Goal: Information Seeking & Learning: Learn about a topic

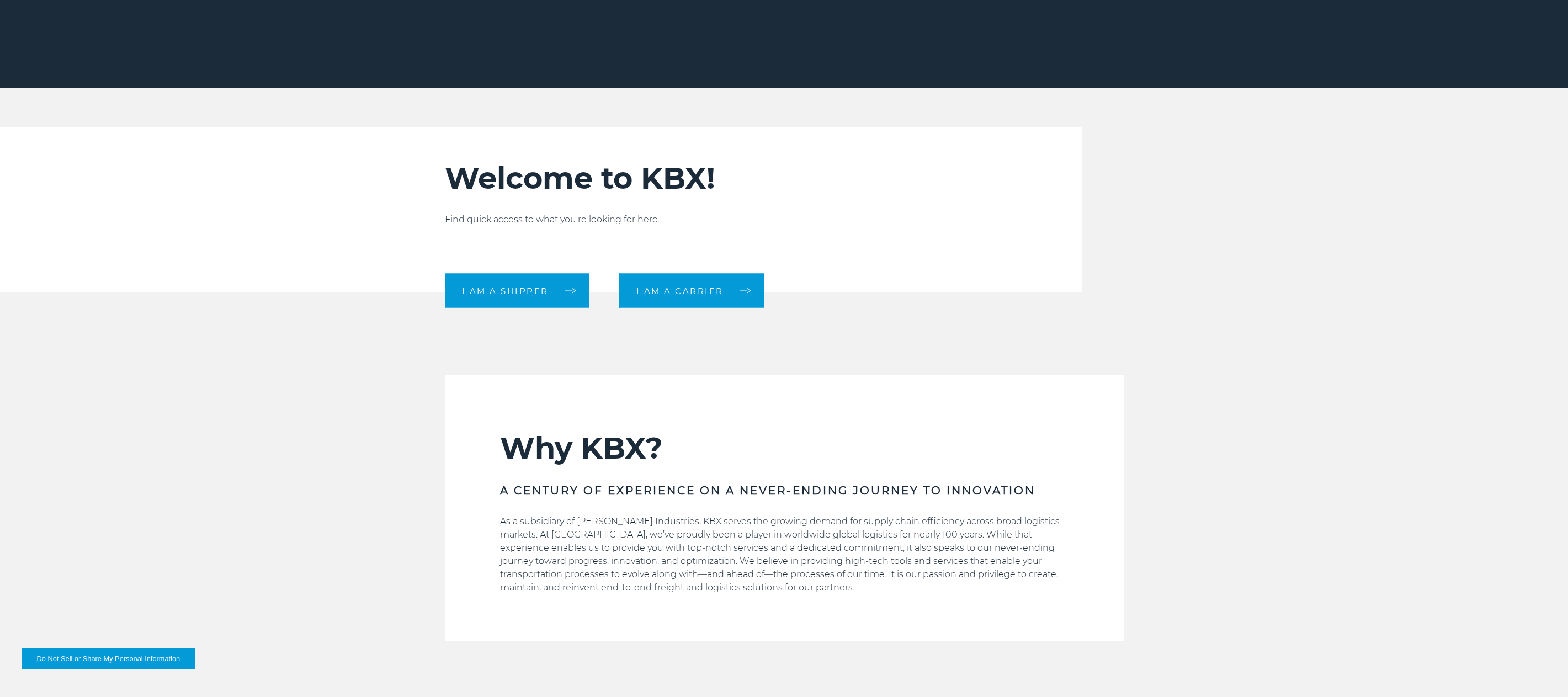
scroll to position [607, 0]
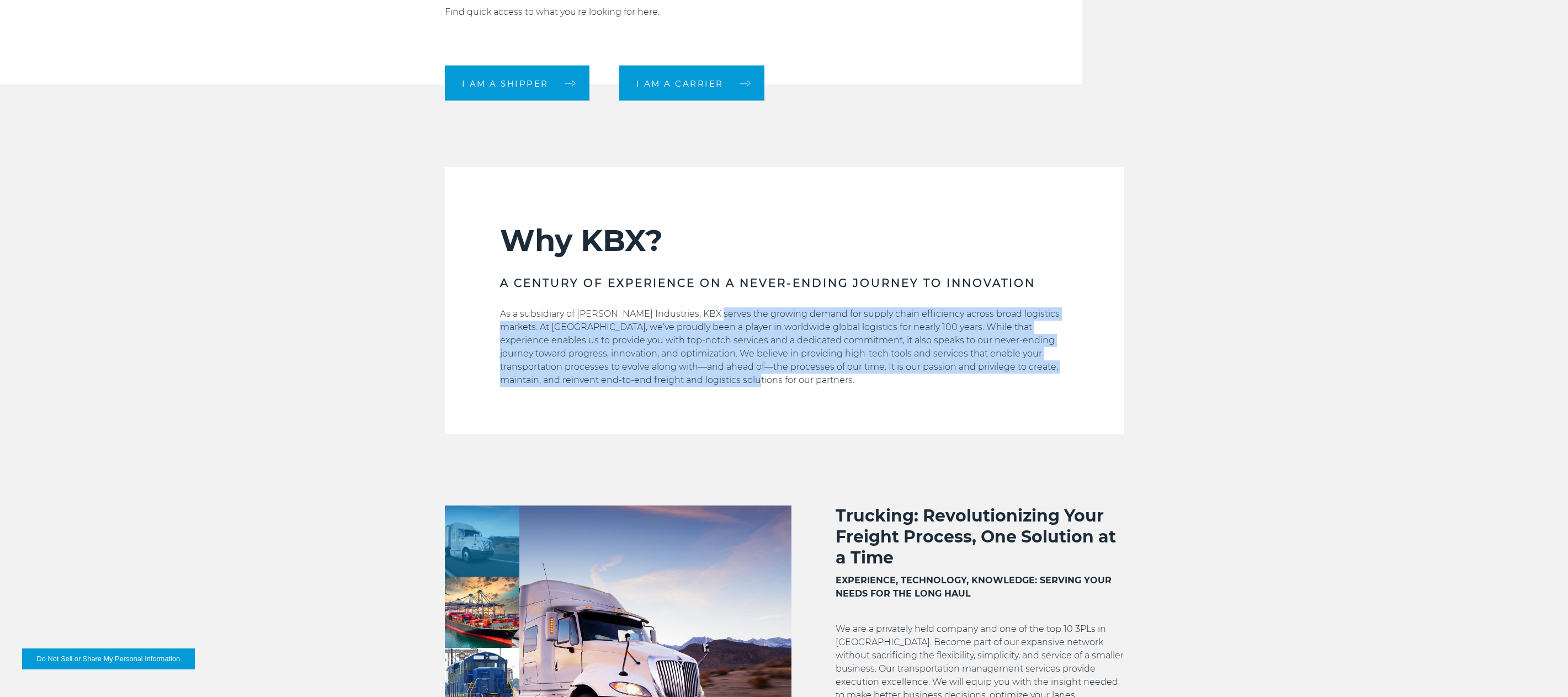
drag, startPoint x: 707, startPoint y: 312, endPoint x: 1102, endPoint y: 385, distance: 401.7
click at [1102, 385] on section "Why KBX? A CENTURY OF EXPERIENCE ON A NEVER-ENDING JOURNEY TO INNOVATION As a s…" at bounding box center [784, 300] width 679 height 266
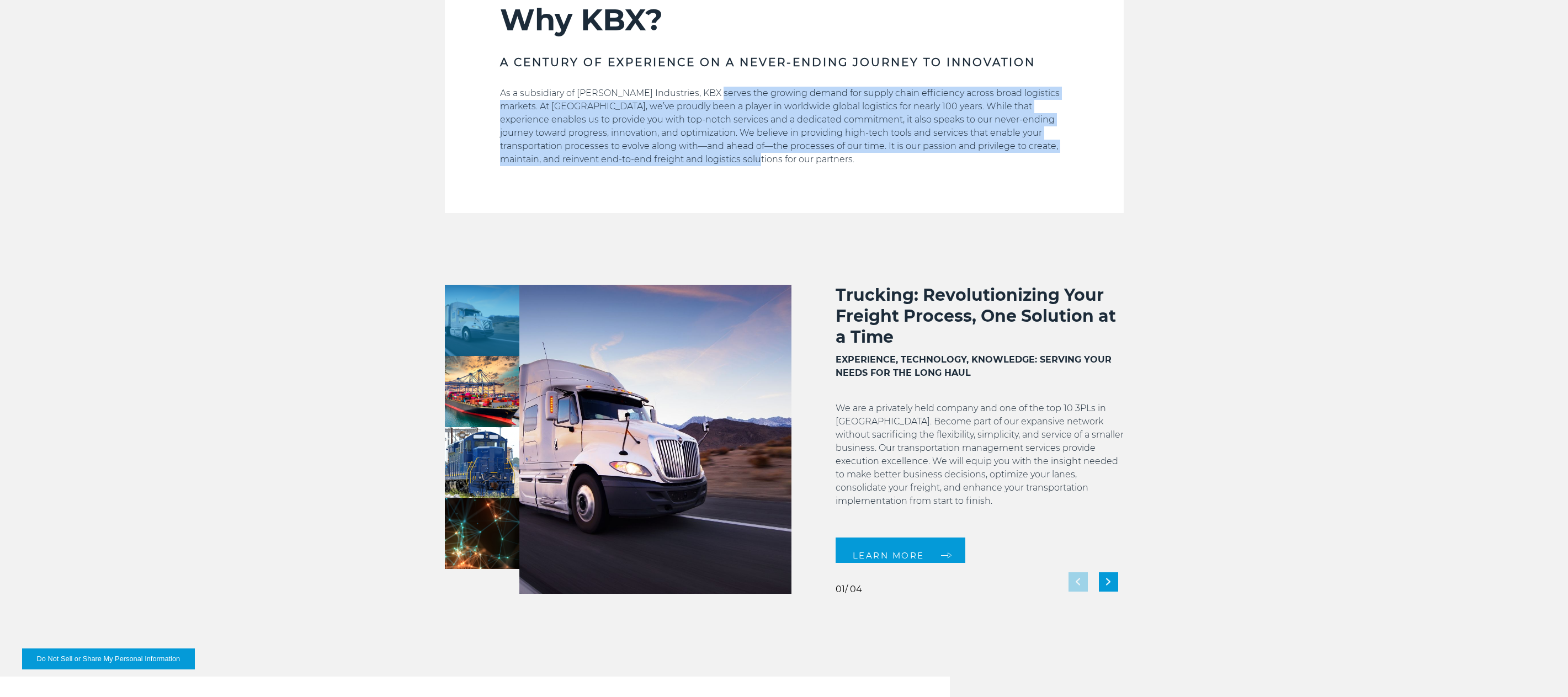
scroll to position [10, 0]
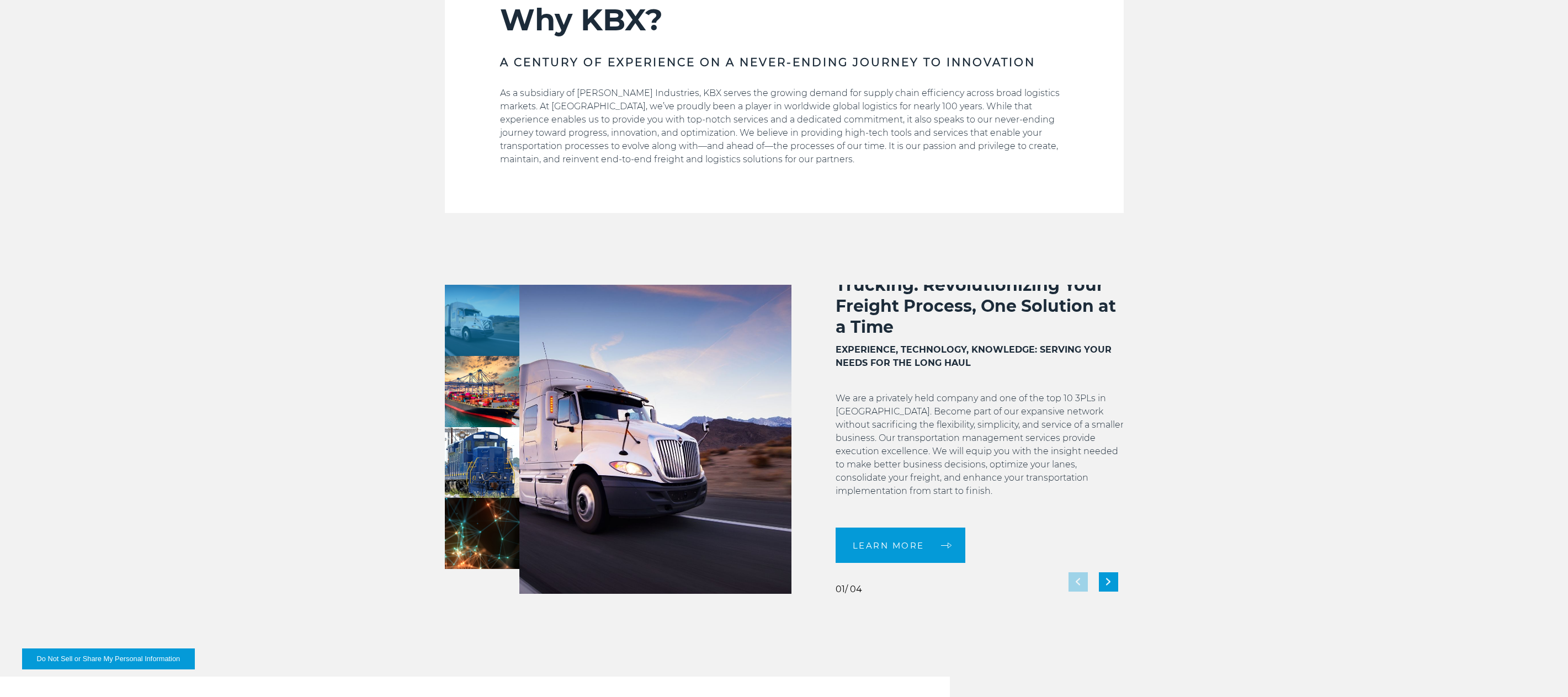
drag, startPoint x: 1264, startPoint y: 292, endPoint x: 1041, endPoint y: 421, distance: 257.6
click at [1250, 303] on div "LEARN MORE 01 01 01" at bounding box center [784, 439] width 1568 height 309
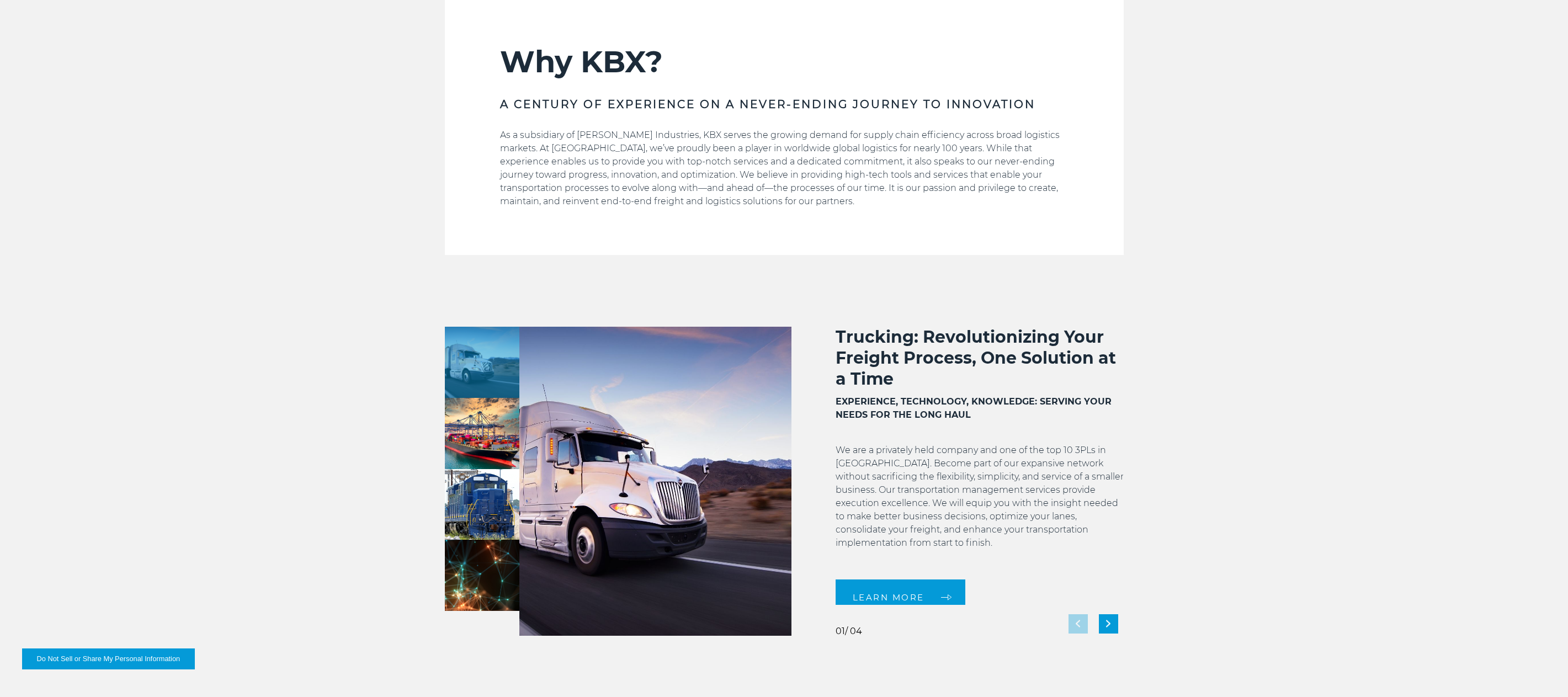
scroll to position [883, 0]
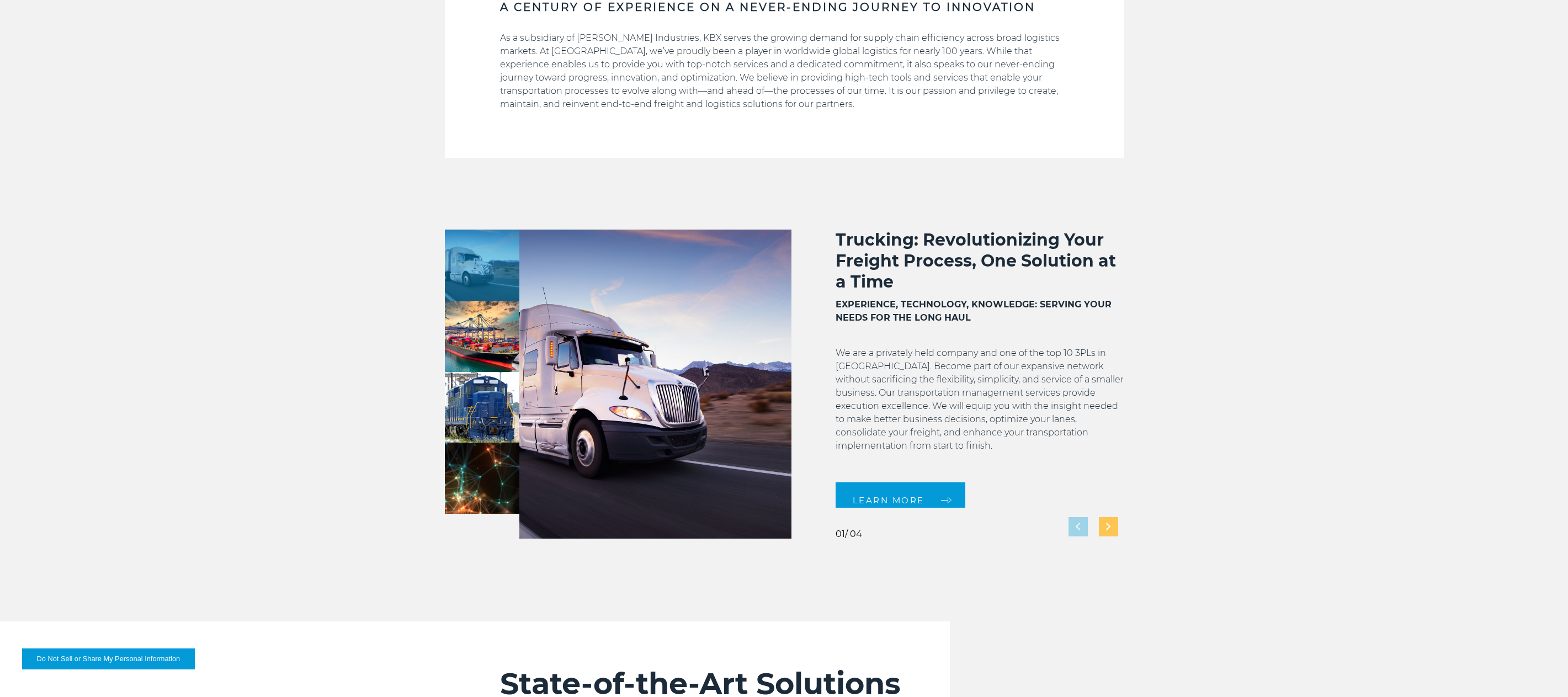
click at [1108, 524] on img "Next slide" at bounding box center [1108, 527] width 4 height 7
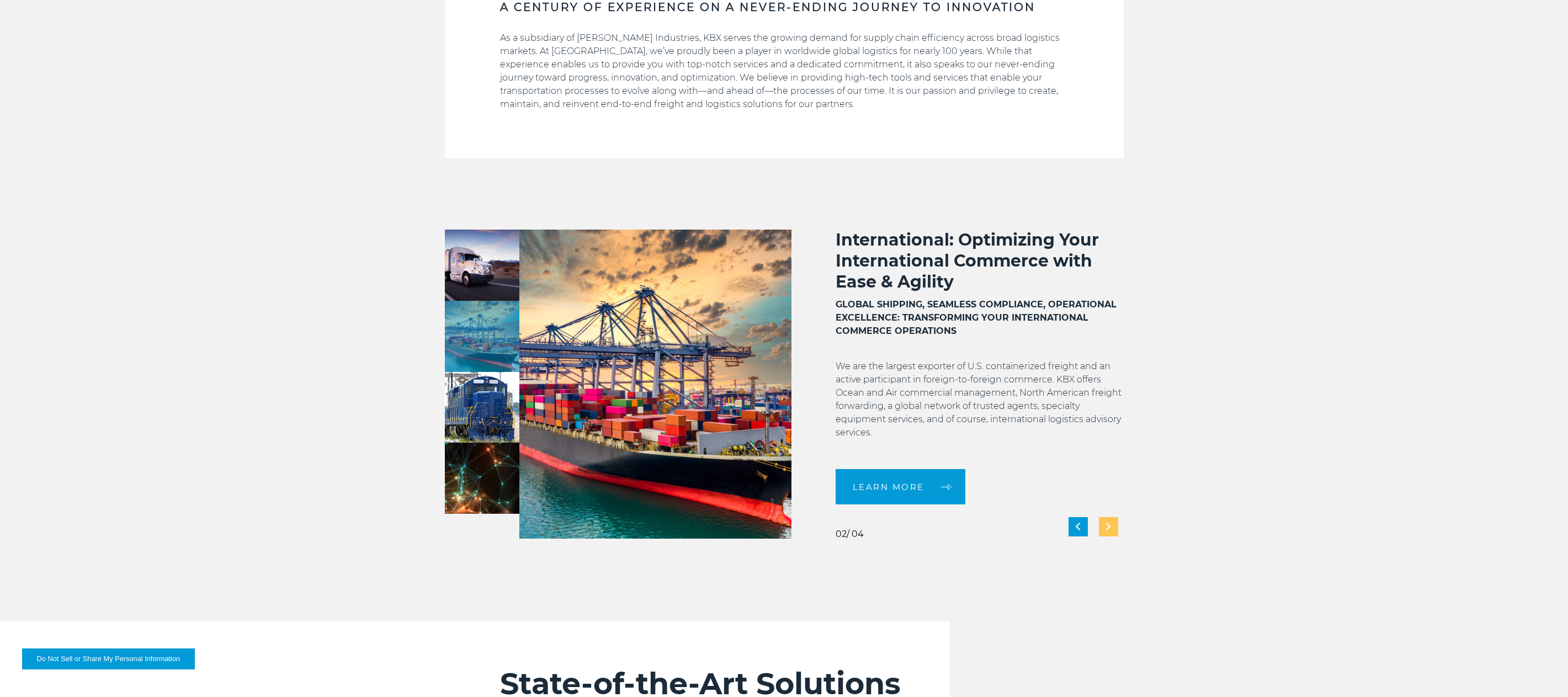
click at [1110, 530] on img "Next slide" at bounding box center [1108, 527] width 4 height 7
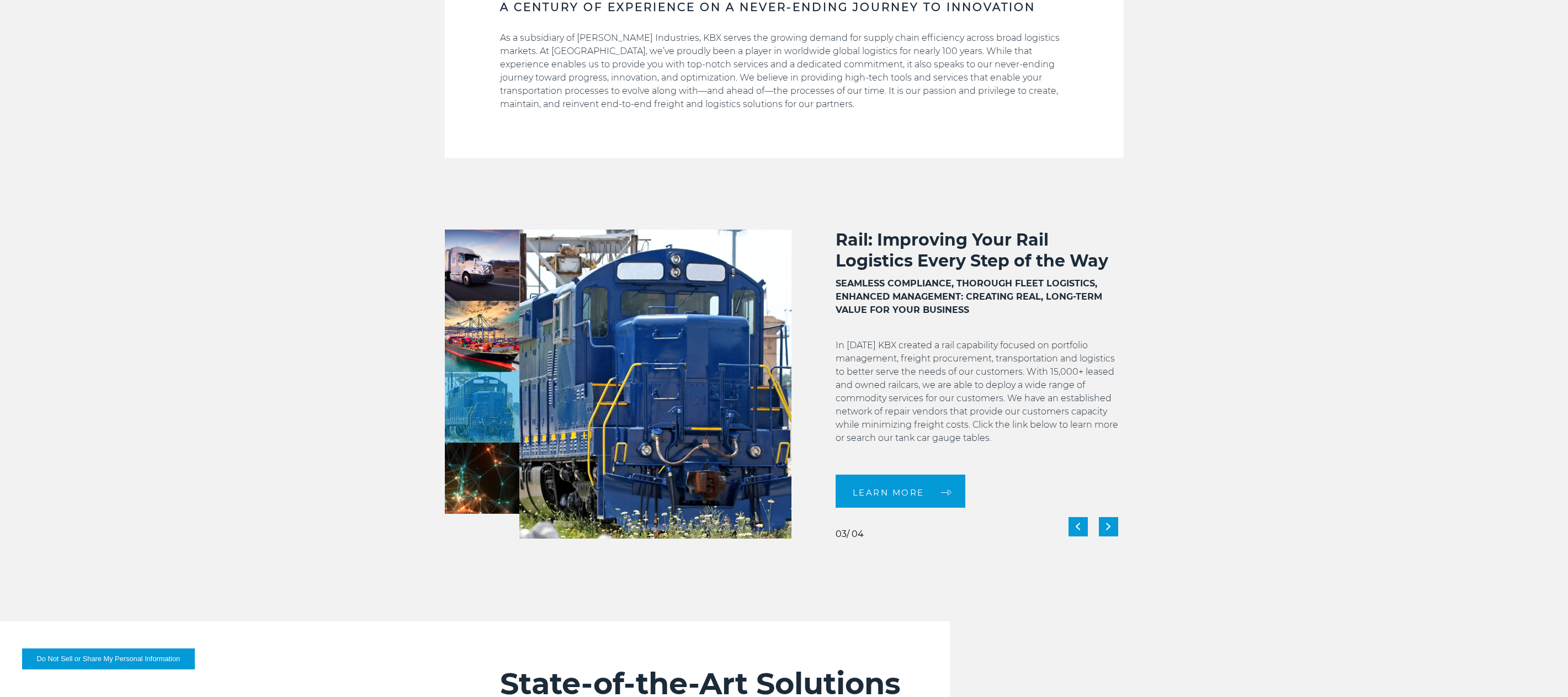
scroll to position [2, 0]
click at [1107, 527] on img "Next slide" at bounding box center [1108, 527] width 4 height 7
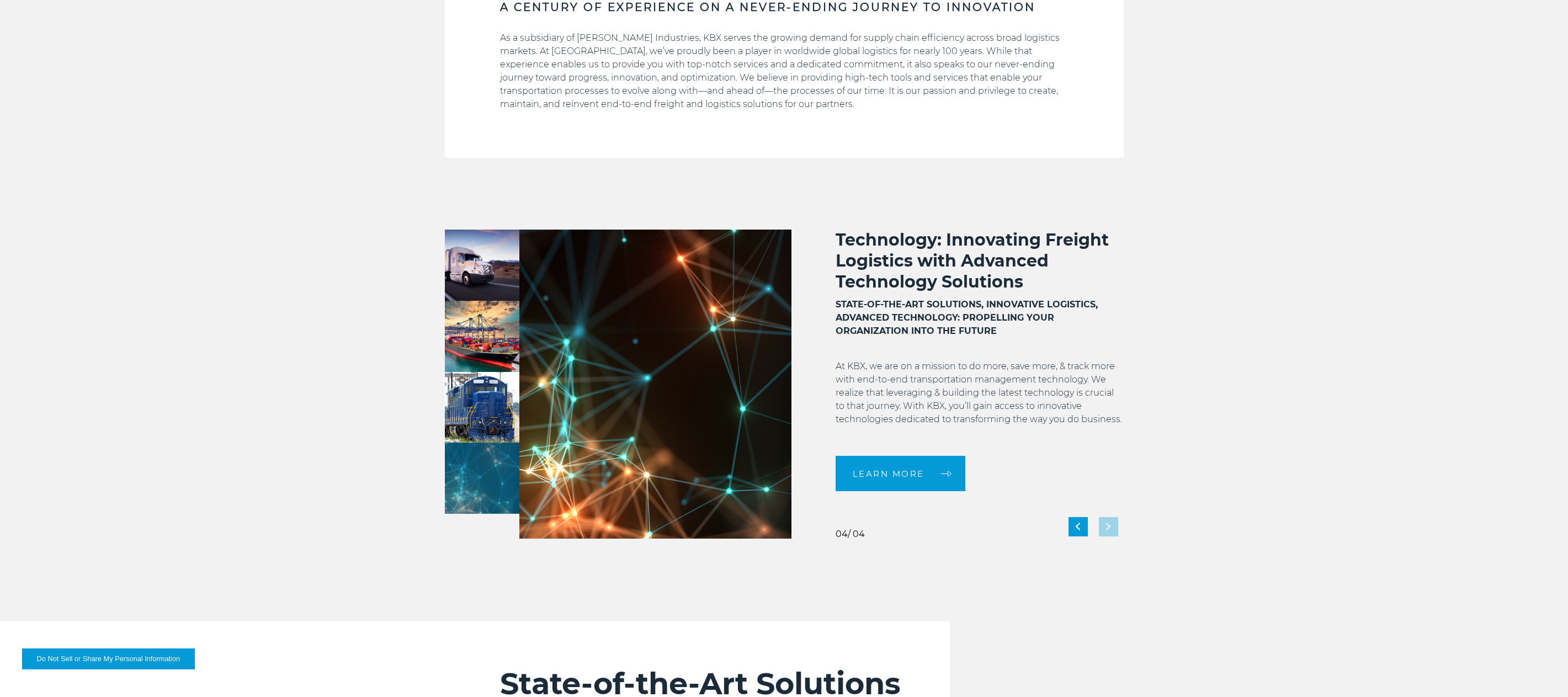
click at [1107, 527] on div "Technology: Innovating Freight Logistics with Advanced Technology Solutions STA…" at bounding box center [958, 384] width 332 height 309
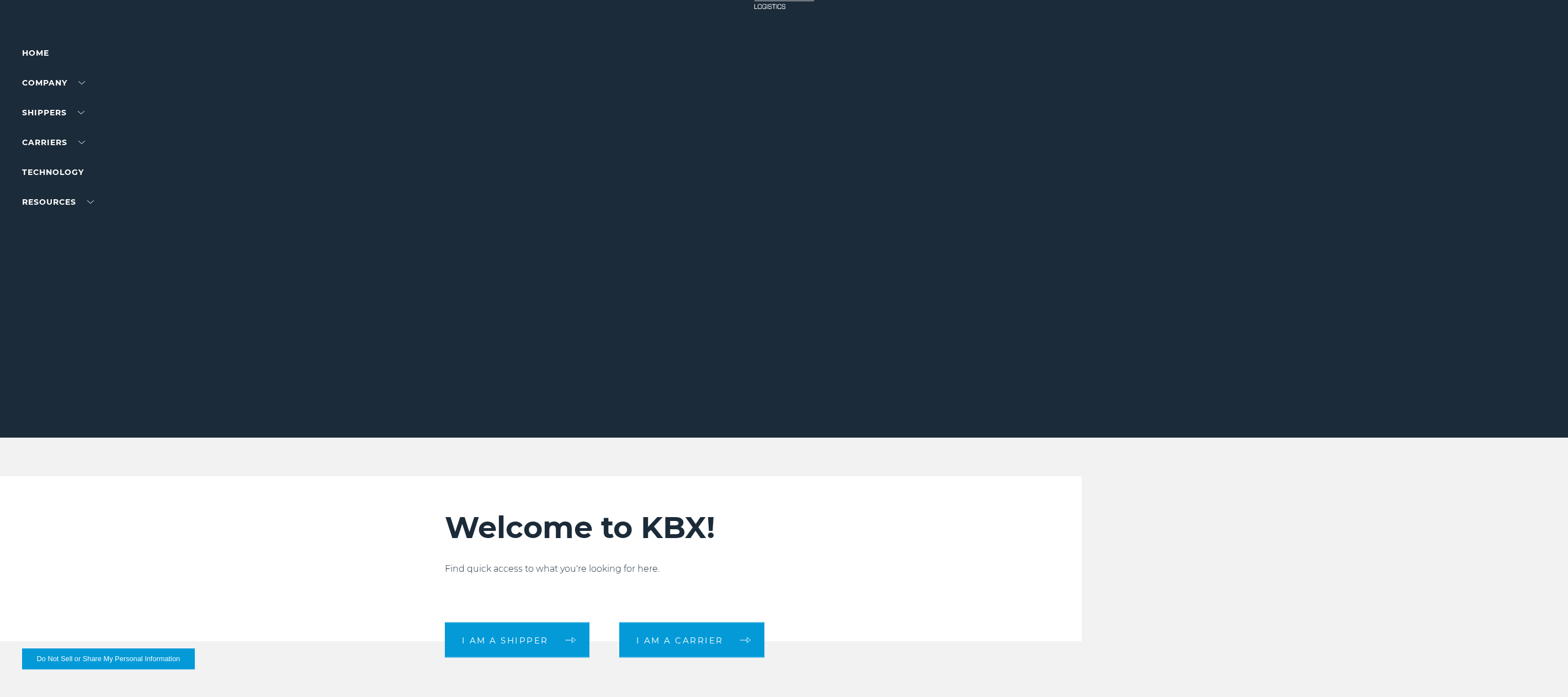
scroll to position [0, 0]
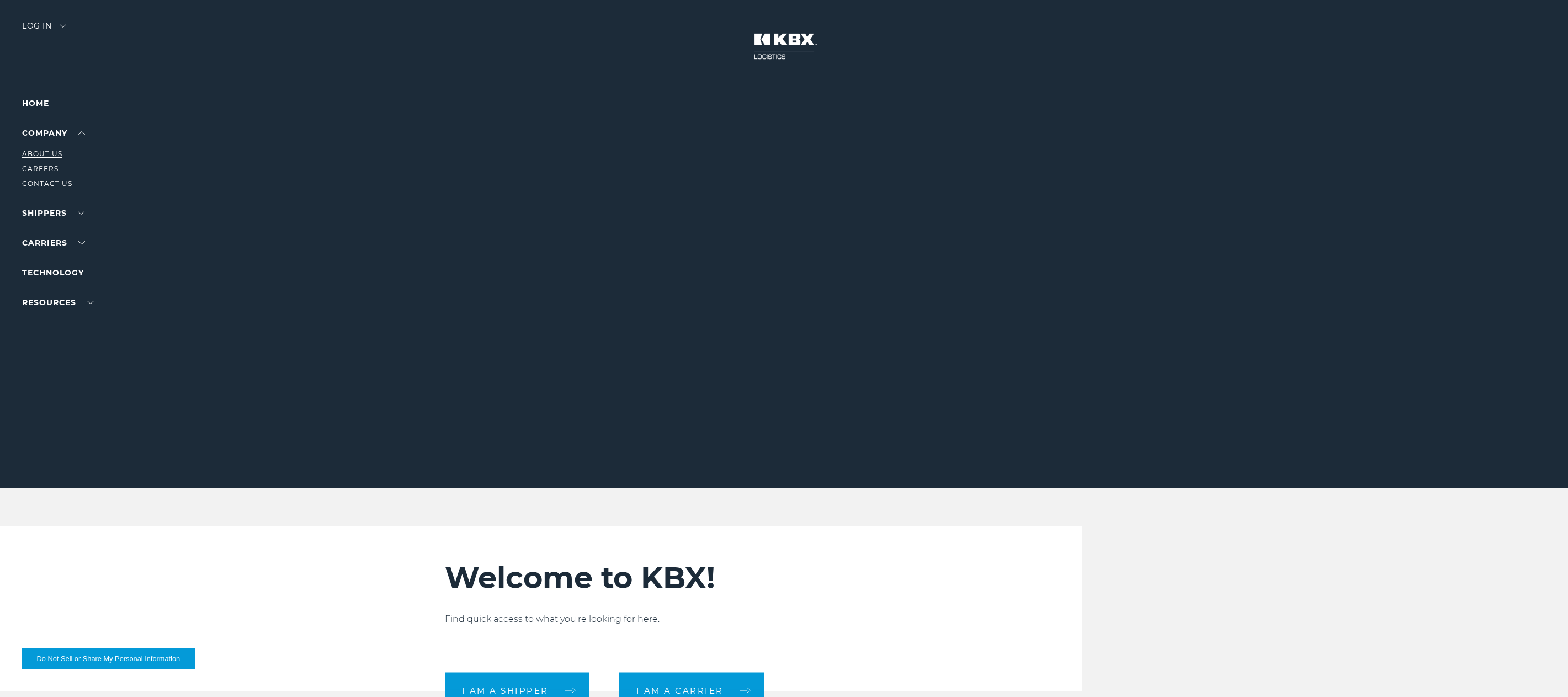
click at [50, 154] on link "About Us" at bounding box center [42, 153] width 40 height 8
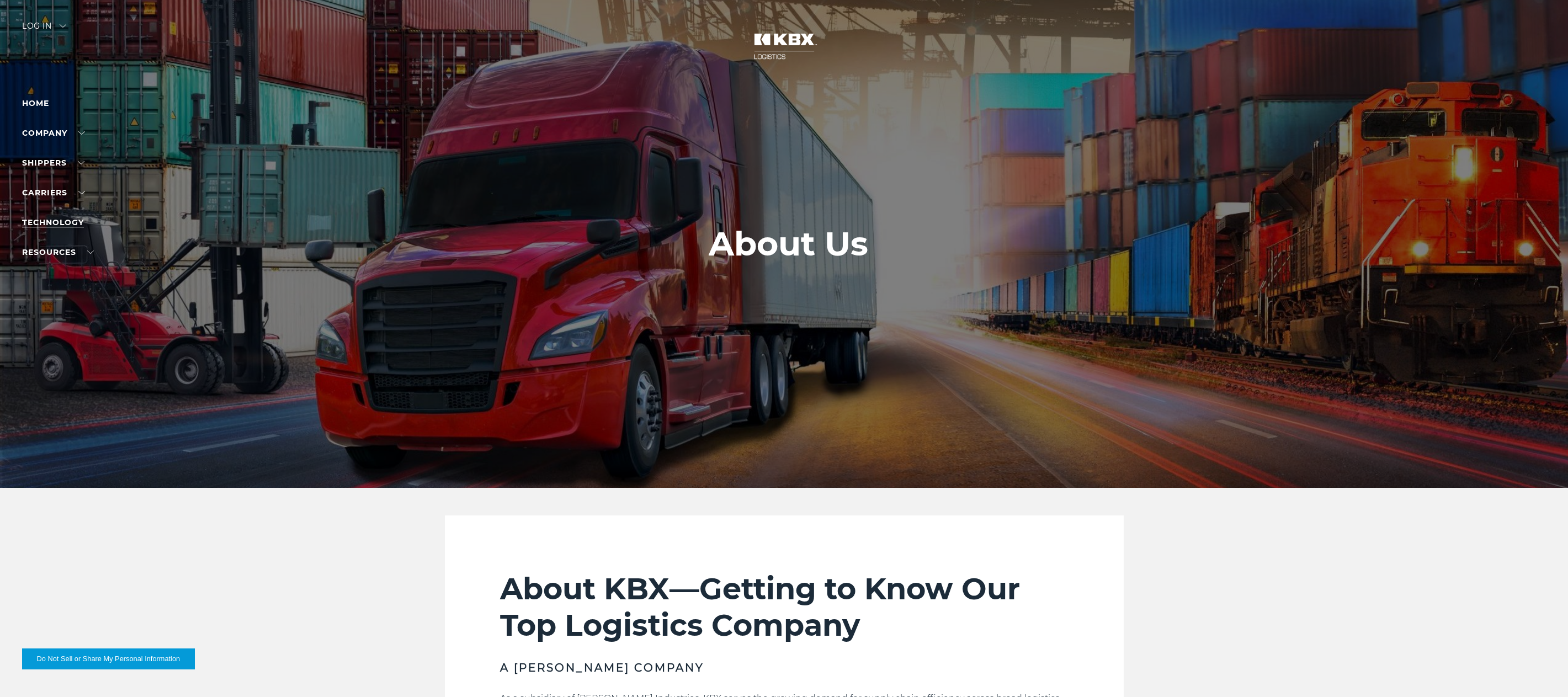
click at [50, 218] on link "Technology" at bounding box center [53, 222] width 62 height 10
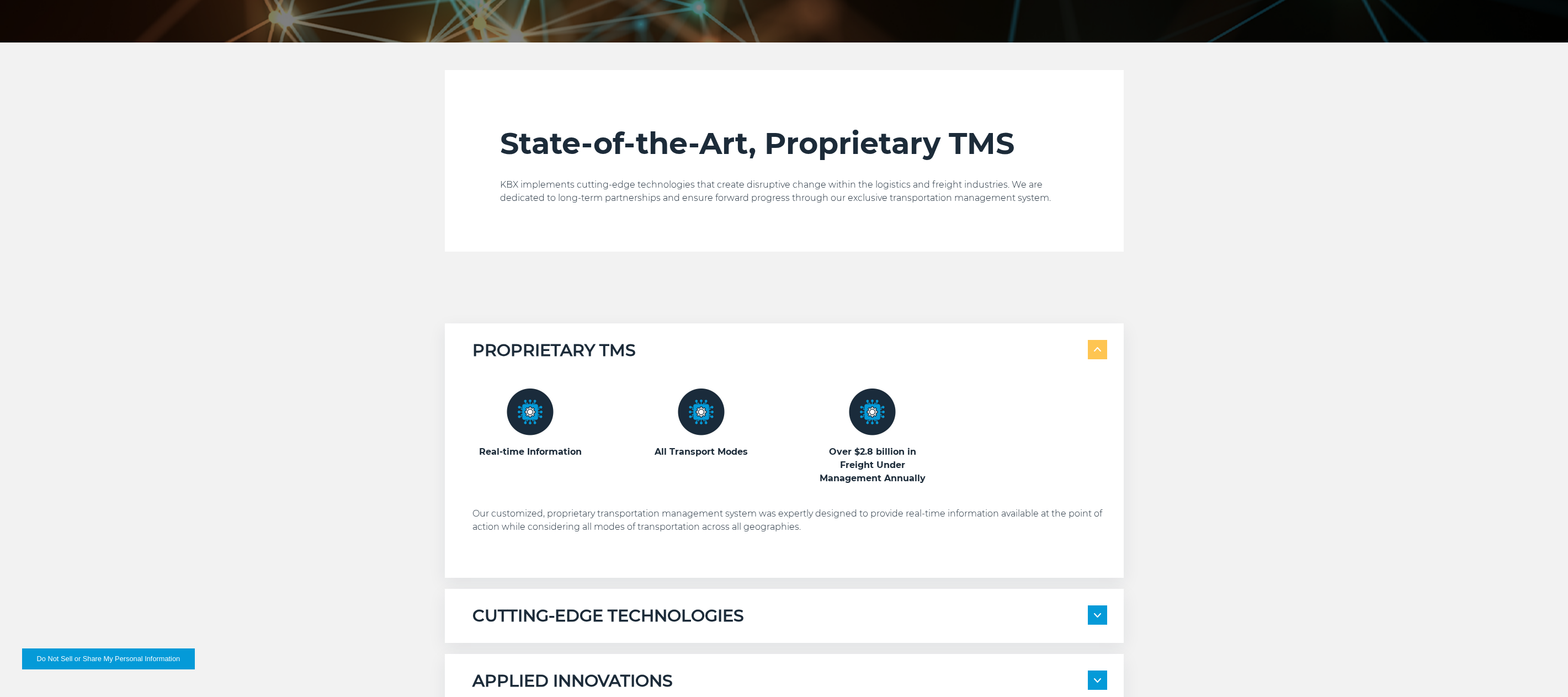
scroll to position [607, 0]
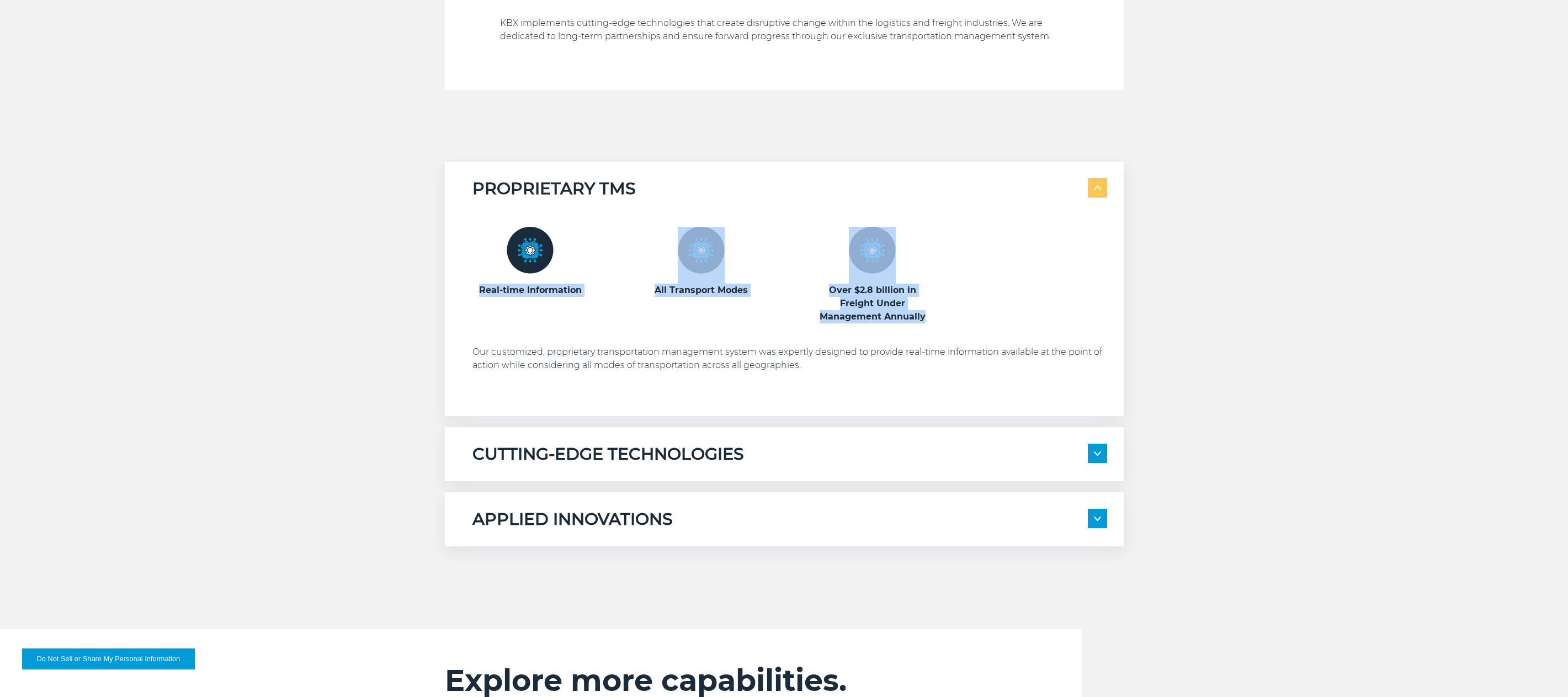
drag, startPoint x: 479, startPoint y: 294, endPoint x: 935, endPoint y: 319, distance: 456.7
click at [935, 319] on div "Real-time Information All Transport Modes Over $2.8 billion in Freight Under Ma…" at bounding box center [790, 275] width 635 height 97
click at [935, 319] on div "Real-time Information All Transport Modes Over $2.8 billion in Freight Under Ma…" at bounding box center [790, 275] width 635 height 97
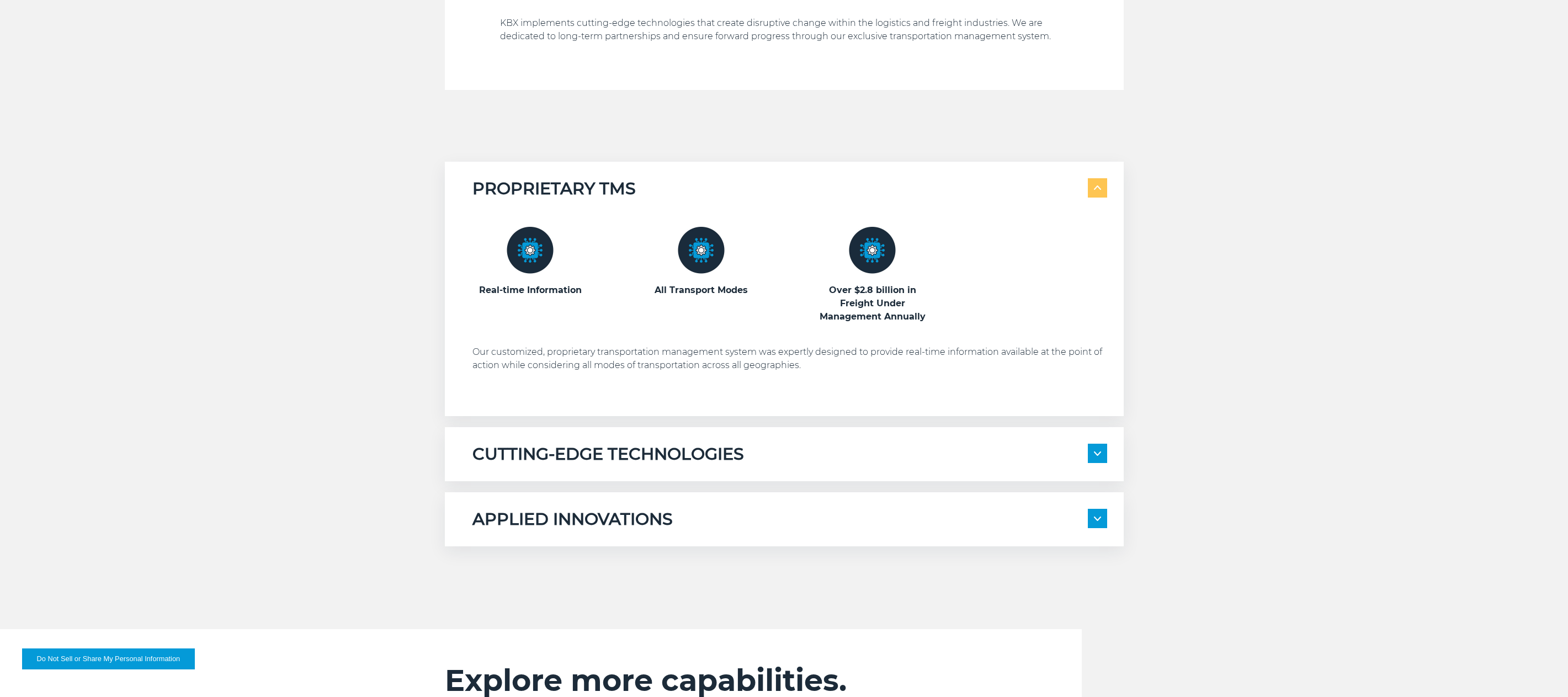
click at [1330, 353] on div "PROPRIETARY TMS Real-time Information" at bounding box center [784, 354] width 1568 height 385
click at [1093, 454] on span at bounding box center [1097, 453] width 19 height 19
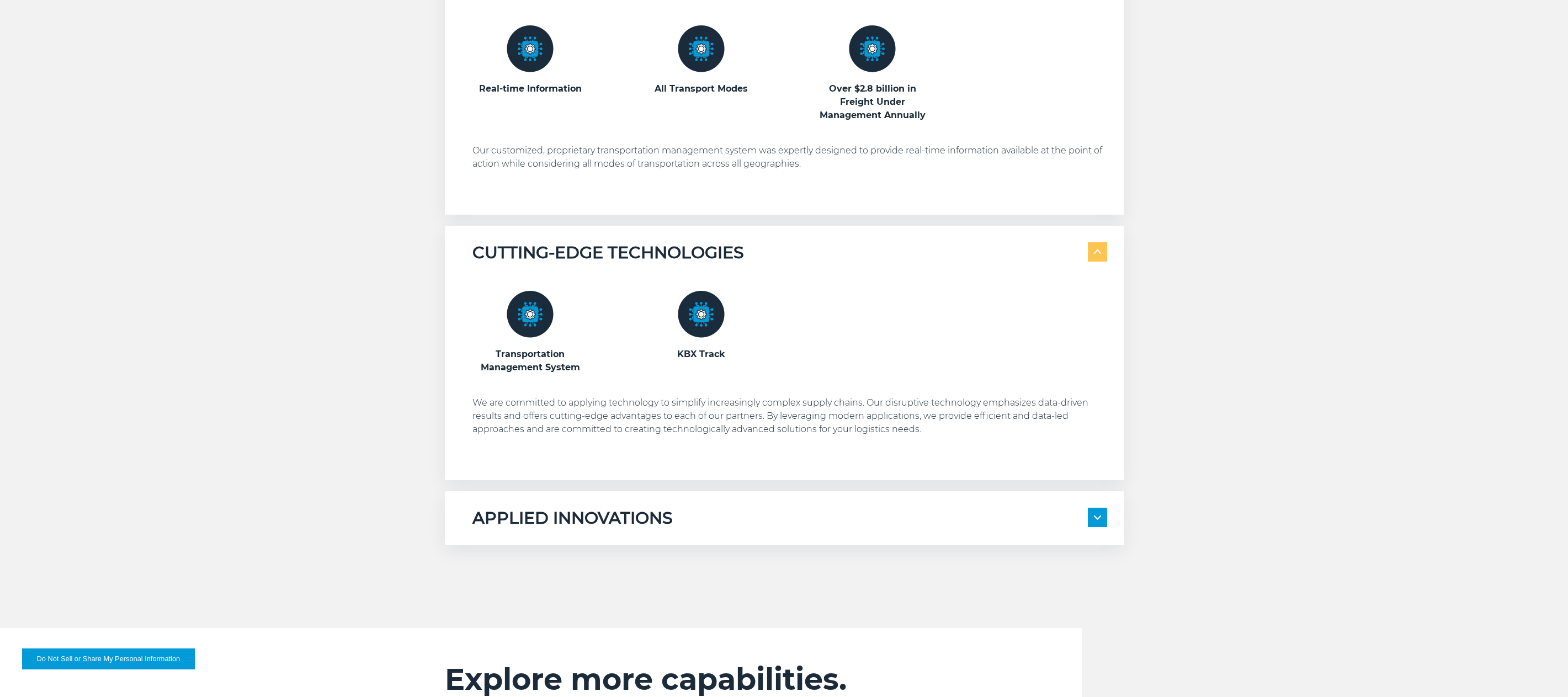
scroll to position [883, 0]
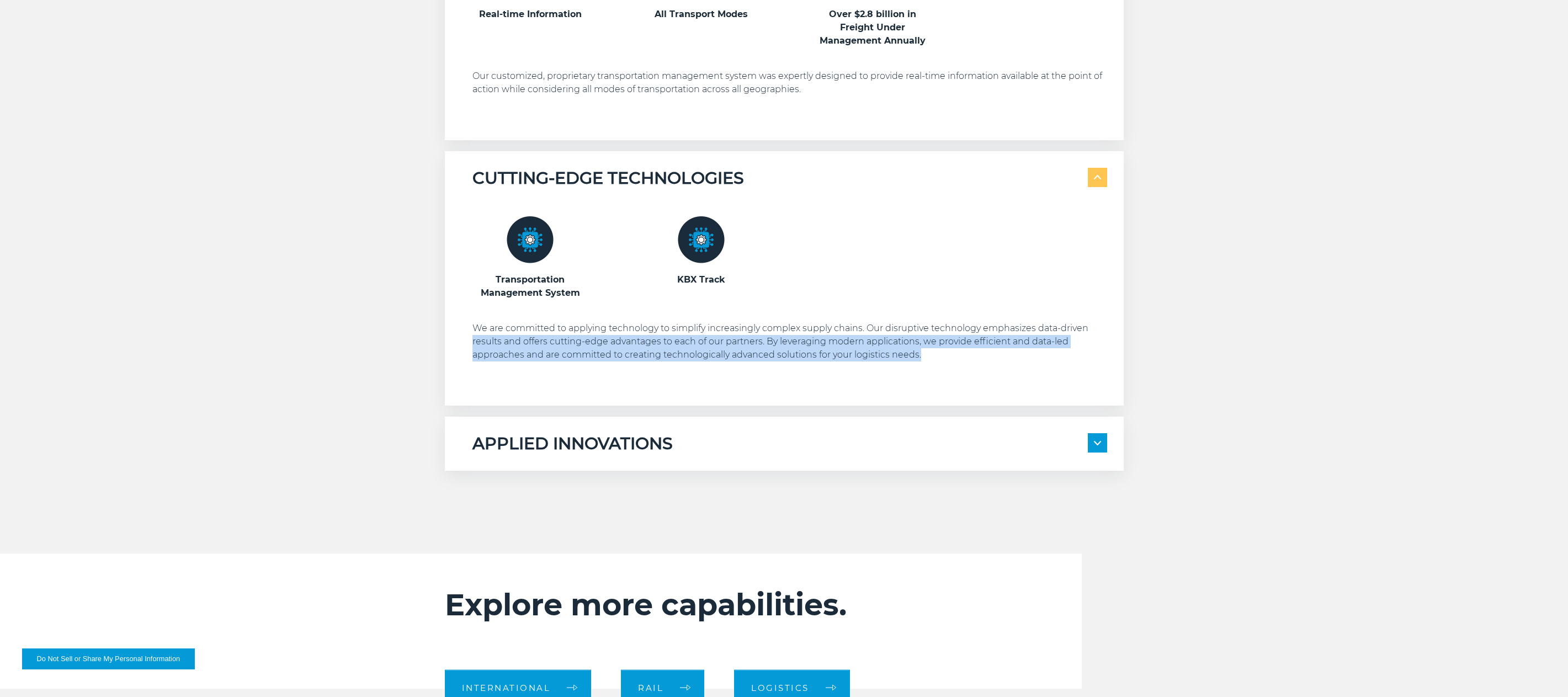
drag, startPoint x: 944, startPoint y: 362, endPoint x: 455, endPoint y: 342, distance: 489.4
click at [455, 342] on div "CUTTING-EDGE TECHNOLOGIES Transportation Management System KBX Track" at bounding box center [784, 278] width 679 height 255
click at [588, 355] on p "We are committed to applying technology to simplify increasingly complex supply…" at bounding box center [790, 341] width 635 height 40
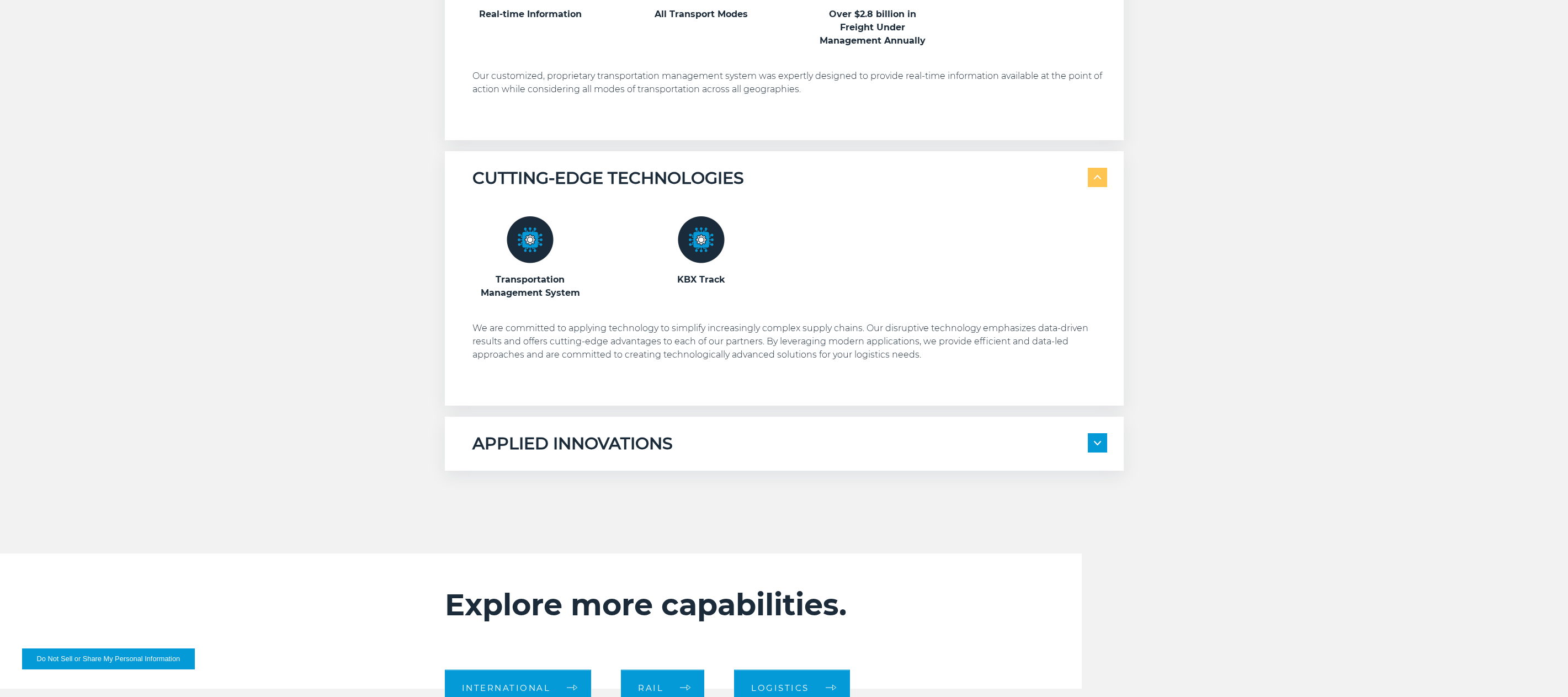
click at [1106, 446] on span at bounding box center [1097, 442] width 19 height 19
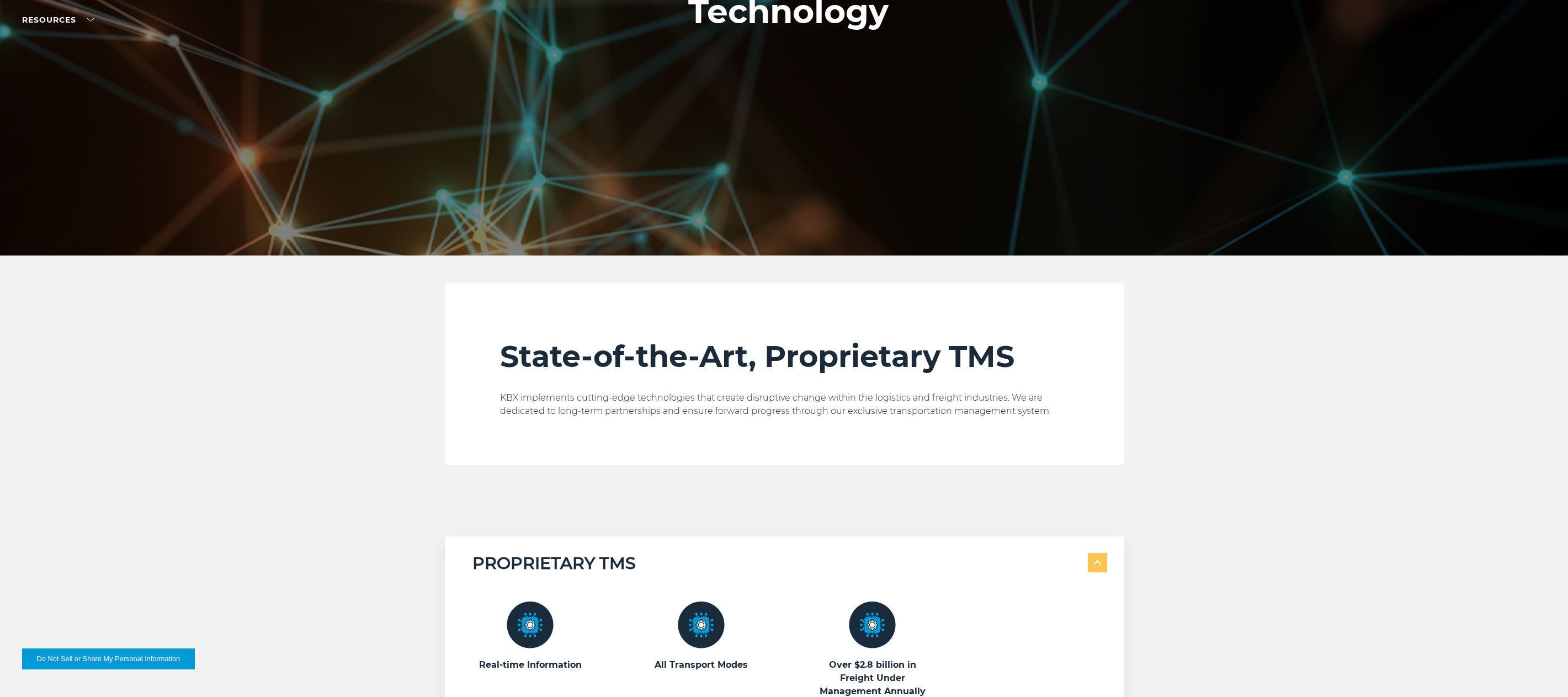
scroll to position [509, 0]
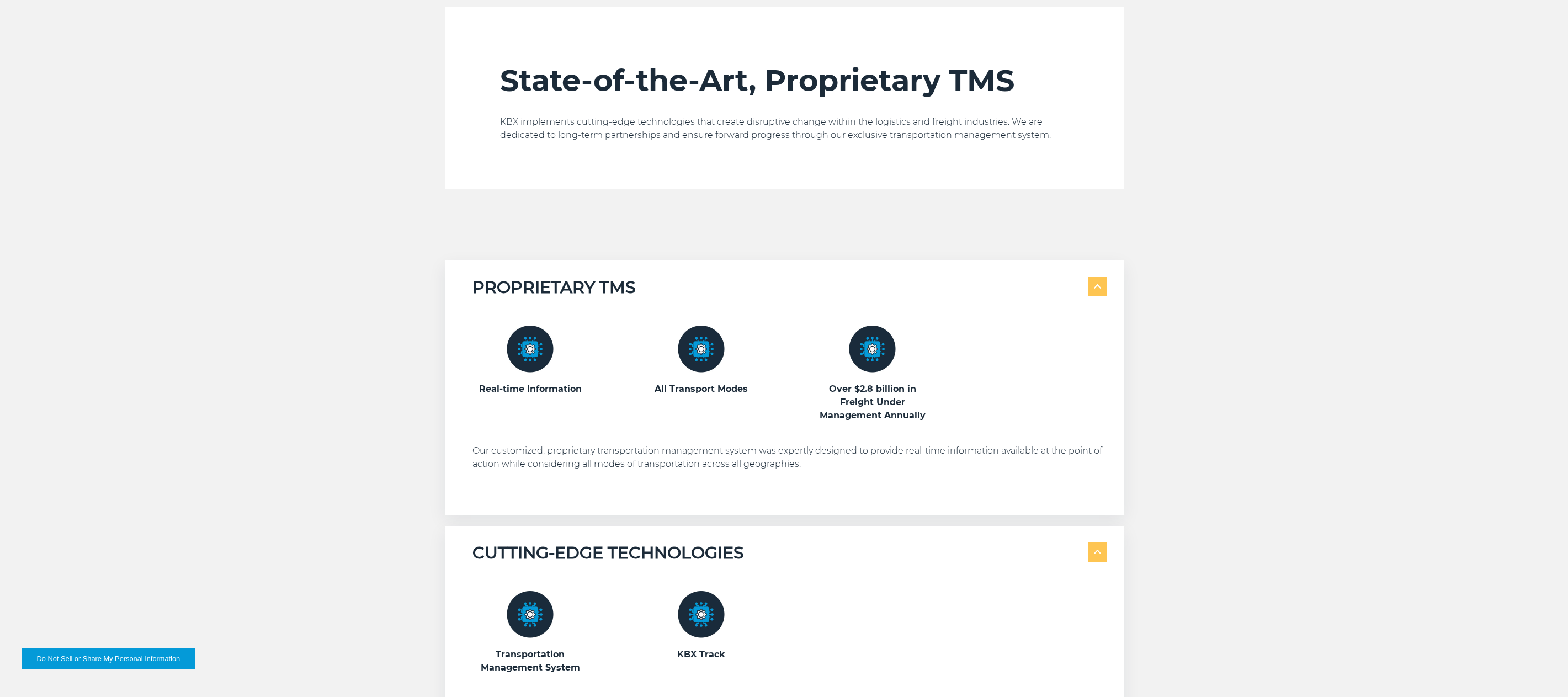
drag, startPoint x: 326, startPoint y: 196, endPoint x: 168, endPoint y: 68, distance: 203.3
click at [326, 196] on div "State-of-the-Art, Proprietary TMS KBX implements cutting-edge technologies that…" at bounding box center [784, 649] width 1568 height 1284
